Goal: Browse casually

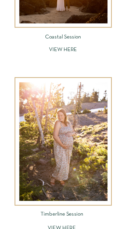
click at [53, 139] on div at bounding box center [63, 141] width 88 height 119
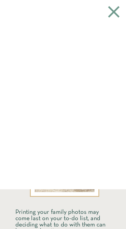
scroll to position [1442, 0]
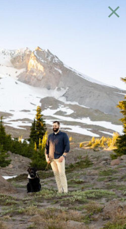
click at [39, 98] on img at bounding box center [13, 139] width 509 height 339
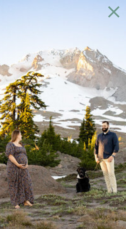
click at [115, 9] on icon at bounding box center [114, 12] width 20 height 20
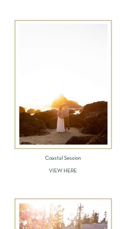
click at [87, 109] on div at bounding box center [63, 84] width 88 height 121
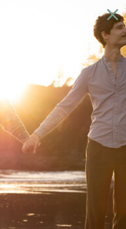
scroll to position [1060, 0]
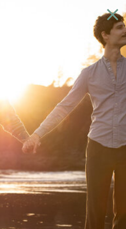
click at [117, 16] on icon at bounding box center [113, 15] width 20 height 20
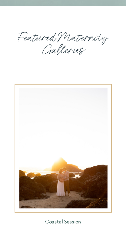
scroll to position [1442, 0]
